Goal: Information Seeking & Learning: Learn about a topic

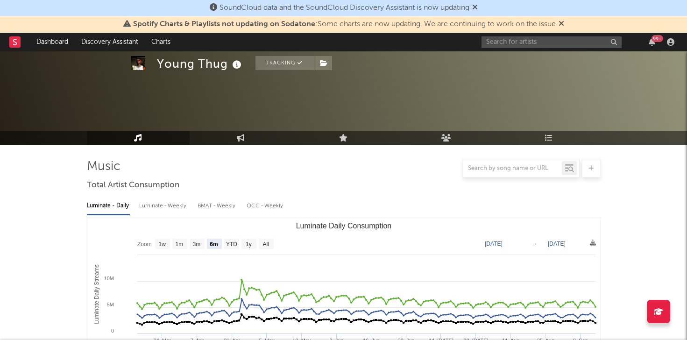
select select "6m"
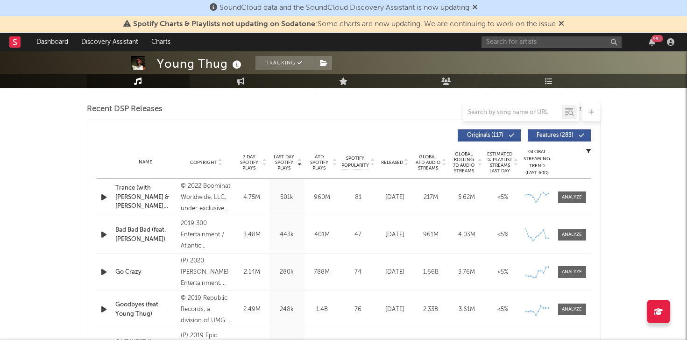
scroll to position [320, 0]
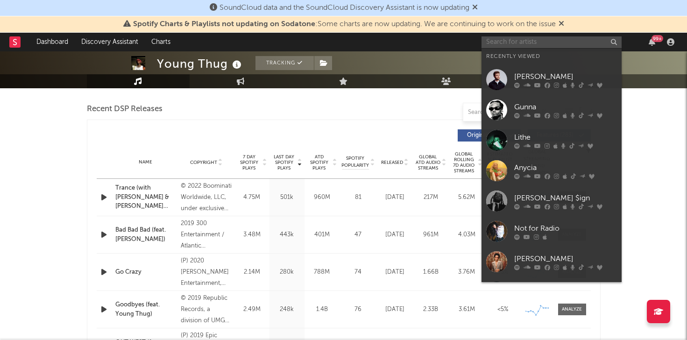
click at [542, 40] on input "text" at bounding box center [552, 42] width 140 height 12
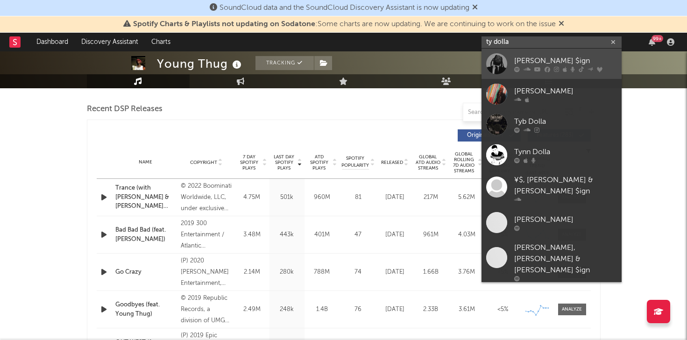
type input "ty dolla"
click at [539, 52] on link "[PERSON_NAME] $ign" at bounding box center [552, 64] width 140 height 30
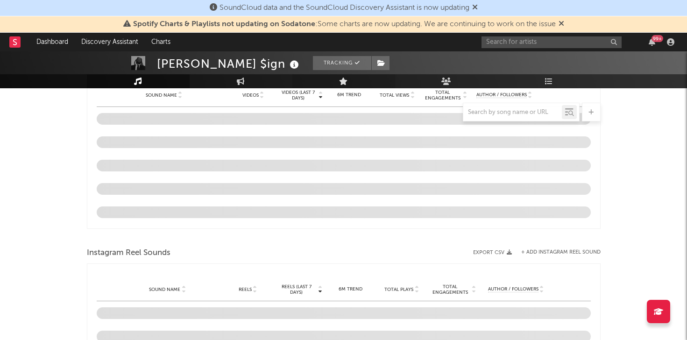
select select "6m"
